Goal: Task Accomplishment & Management: Manage account settings

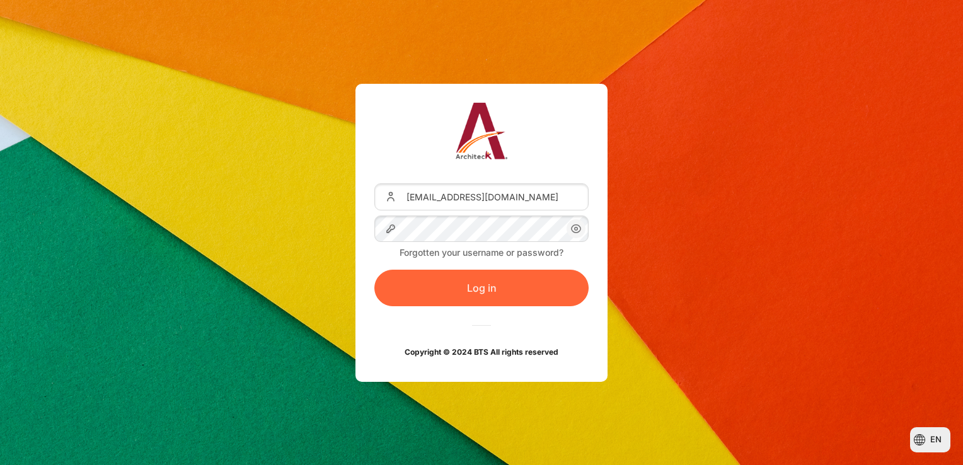
click at [529, 285] on button "Log in" at bounding box center [481, 288] width 214 height 37
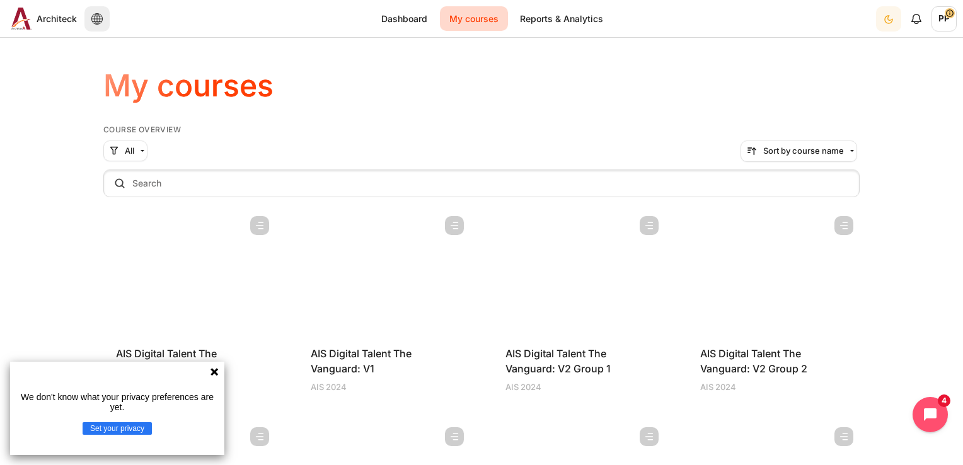
click at [209, 377] on div "We don't know what your privacy preferences are yet. Set your privacy" at bounding box center [117, 408] width 214 height 93
click at [211, 375] on icon at bounding box center [214, 372] width 10 height 10
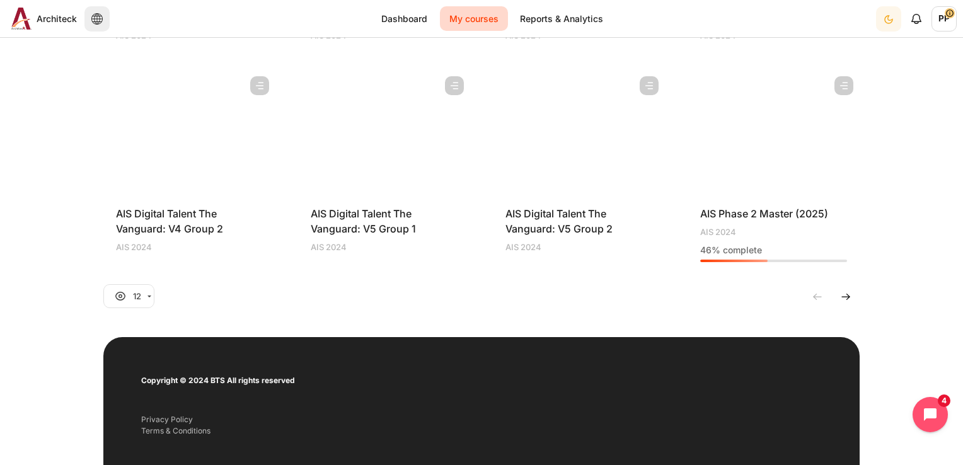
scroll to position [567, 0]
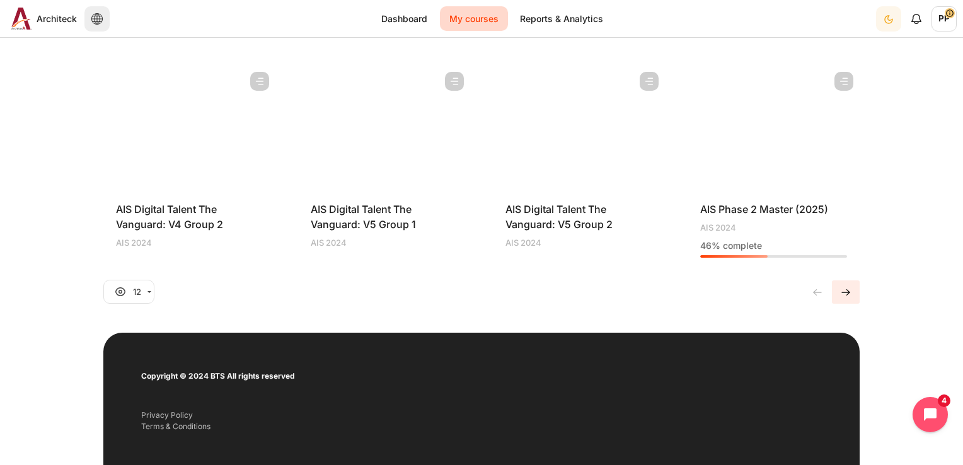
click at [839, 294] on img "Current page, page 1" at bounding box center [845, 292] width 13 height 13
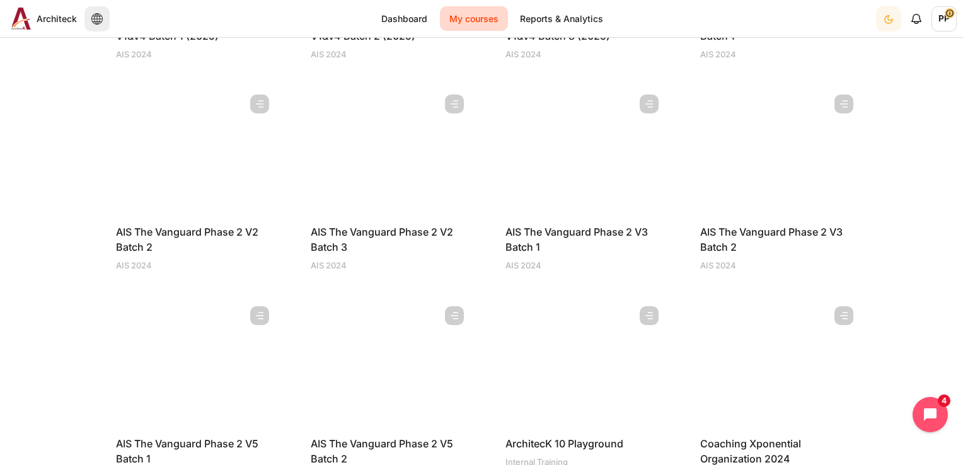
scroll to position [378, 0]
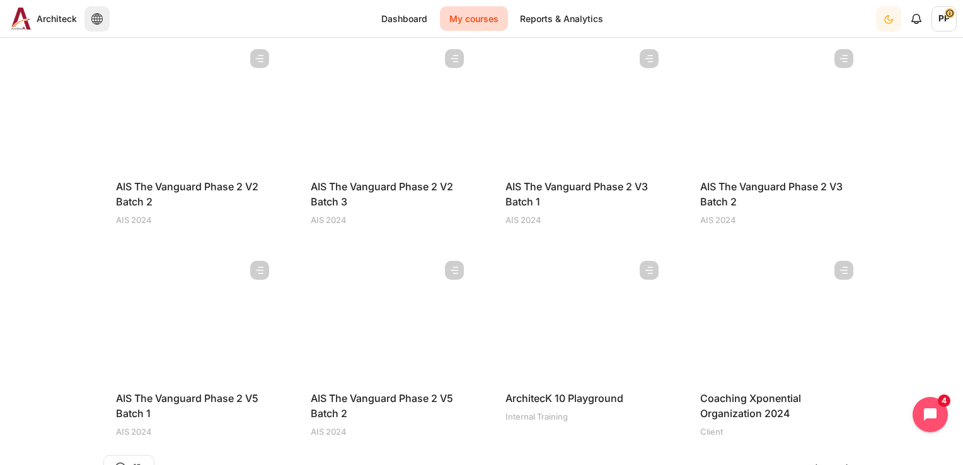
click at [579, 357] on figure "Content" at bounding box center [579, 318] width 172 height 126
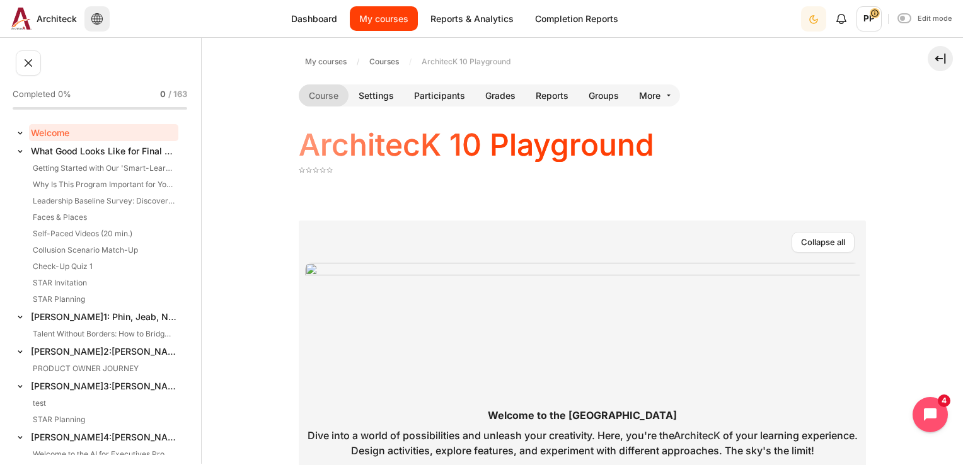
click at [379, 20] on link "My courses" at bounding box center [384, 18] width 68 height 25
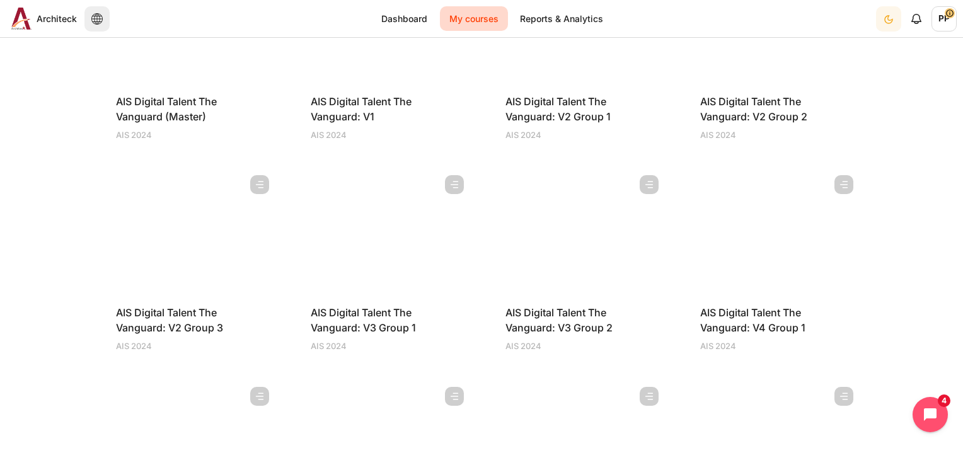
scroll to position [504, 0]
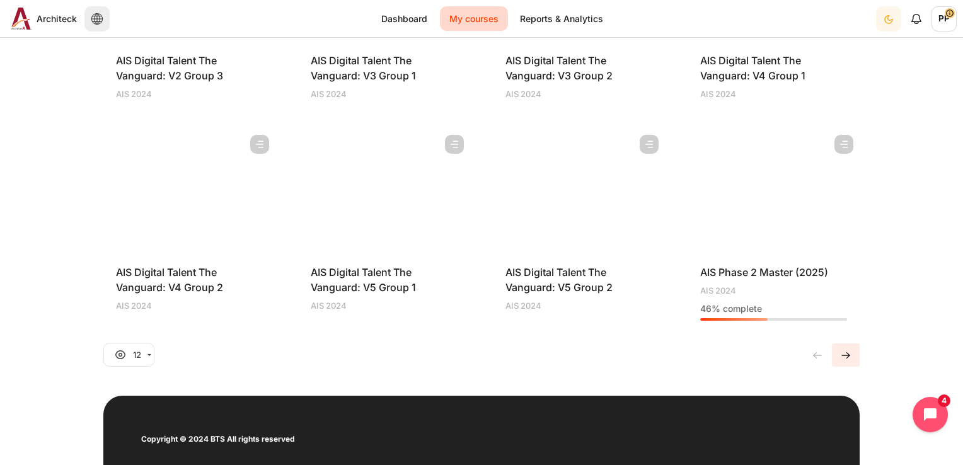
click at [846, 350] on img "Current page, page 1" at bounding box center [845, 355] width 13 height 13
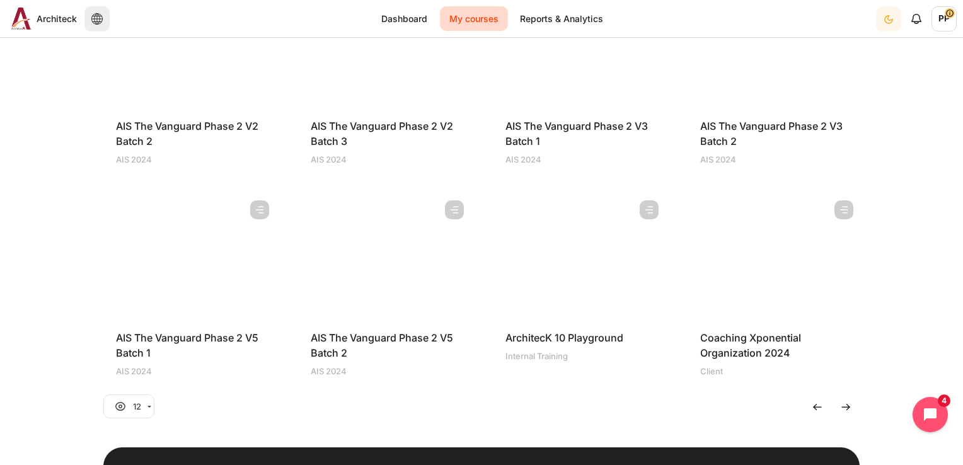
scroll to position [441, 0]
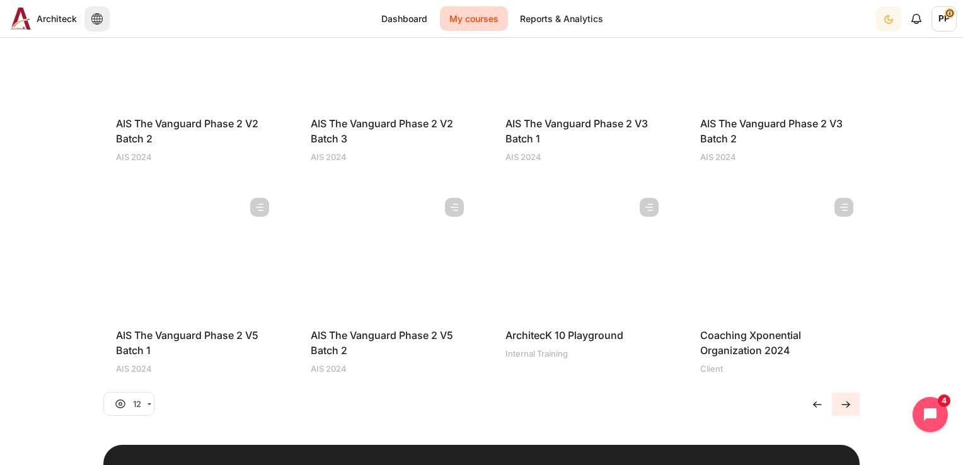
click at [843, 407] on img "Go to page 1" at bounding box center [845, 404] width 13 height 13
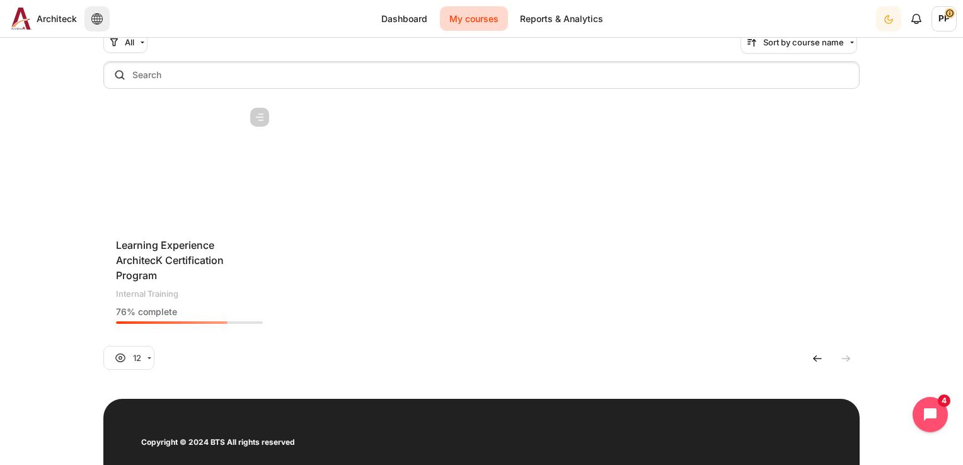
scroll to position [78, 0]
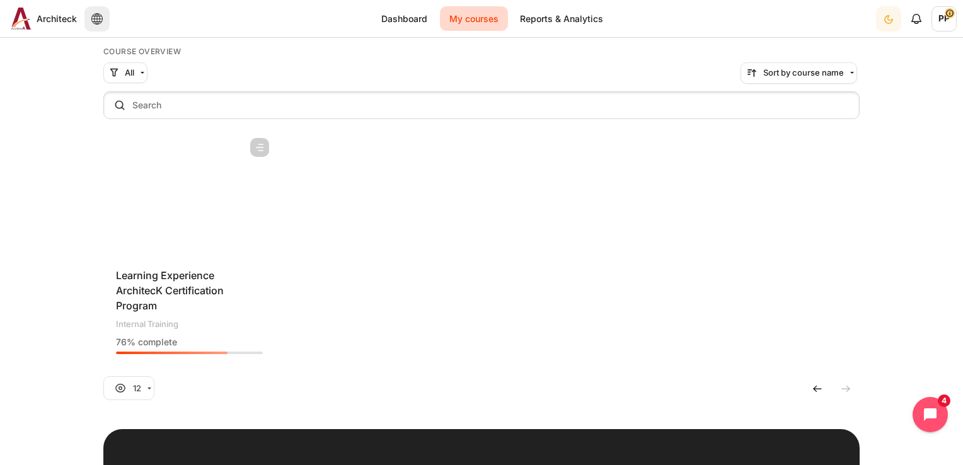
click at [165, 180] on figure "Content" at bounding box center [189, 195] width 172 height 126
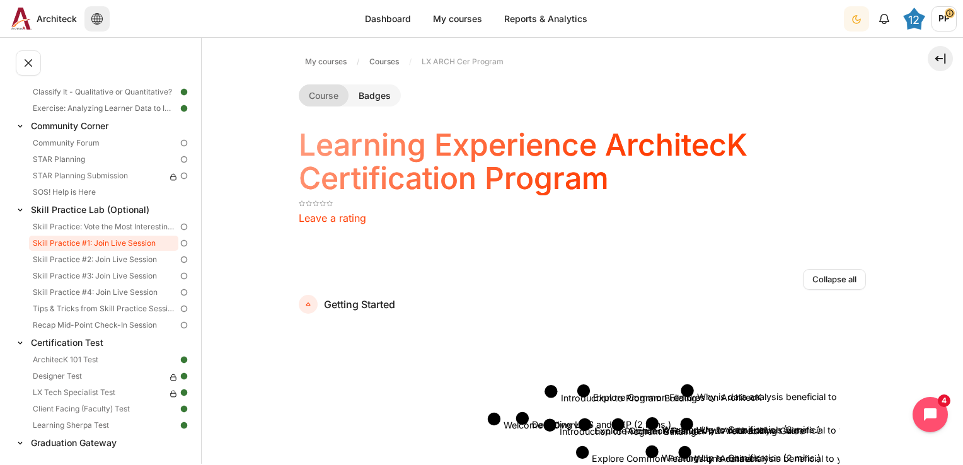
scroll to position [935, 0]
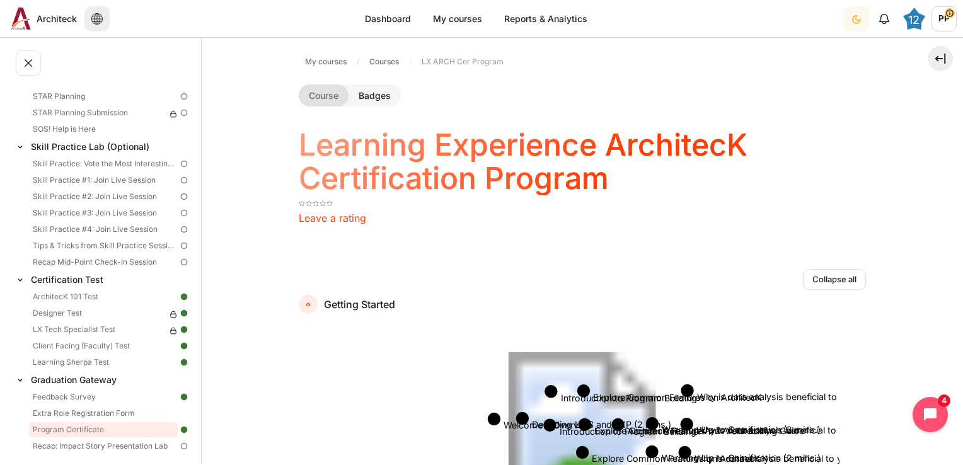
click at [83, 429] on link "Program Certificate" at bounding box center [103, 429] width 149 height 15
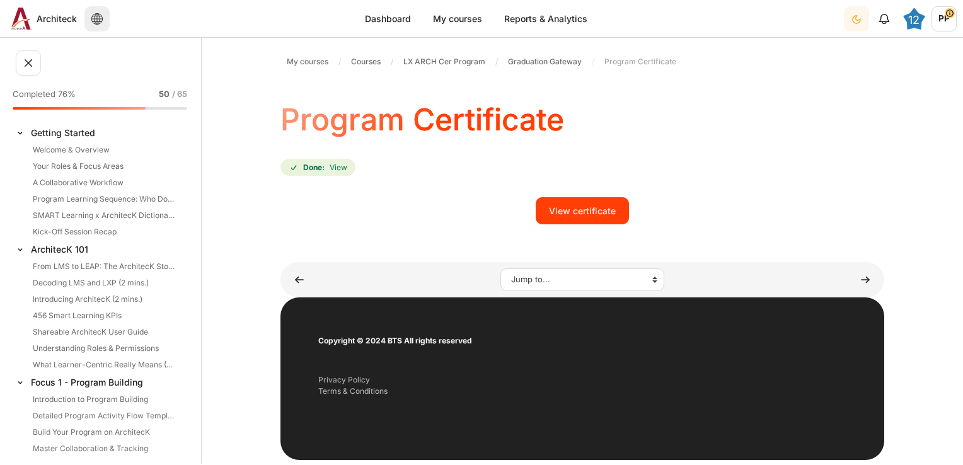
scroll to position [935, 0]
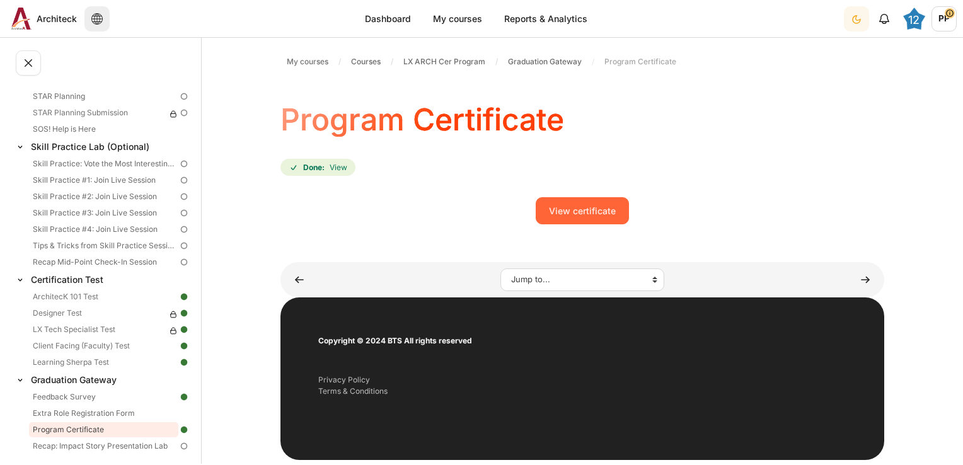
click at [553, 208] on link "View certificate" at bounding box center [582, 210] width 93 height 26
